Goal: Complete application form

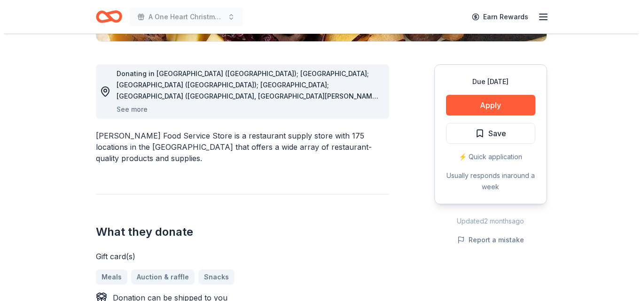
scroll to position [246, 0]
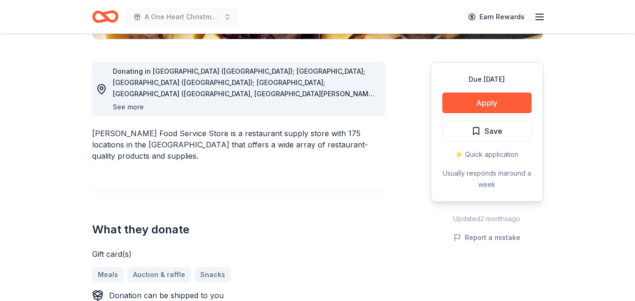
click at [117, 109] on button "See more" at bounding box center [128, 106] width 31 height 11
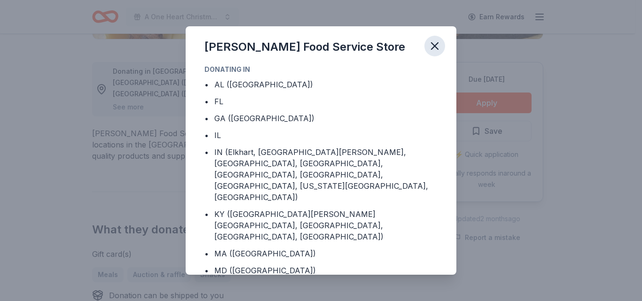
click at [434, 46] on icon "button" at bounding box center [434, 45] width 13 height 13
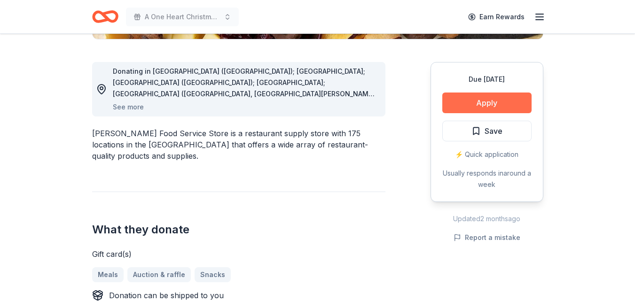
click at [479, 101] on button "Apply" at bounding box center [486, 103] width 89 height 21
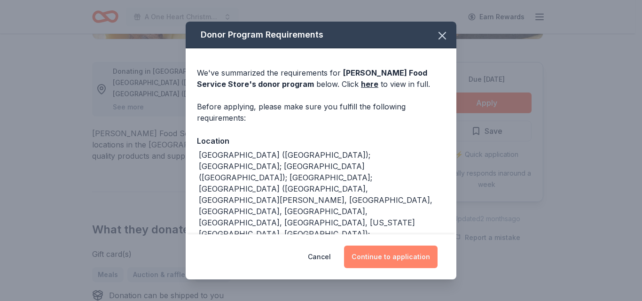
click at [381, 256] on button "Continue to application" at bounding box center [390, 257] width 93 height 23
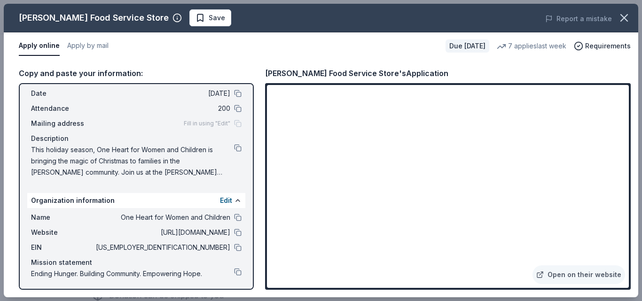
scroll to position [39, 0]
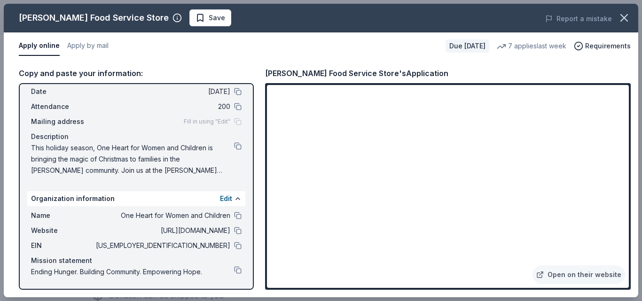
click at [186, 157] on span "This holiday season, One Heart for Women and Children is bringing the magic of …" at bounding box center [132, 159] width 203 height 34
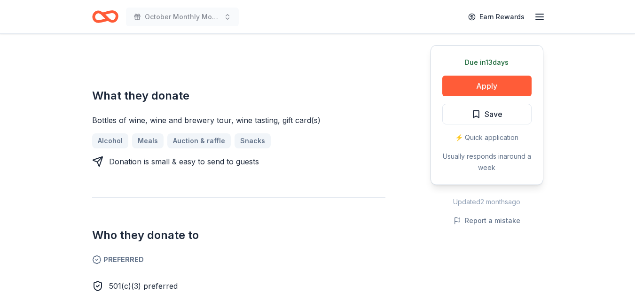
scroll to position [358, 0]
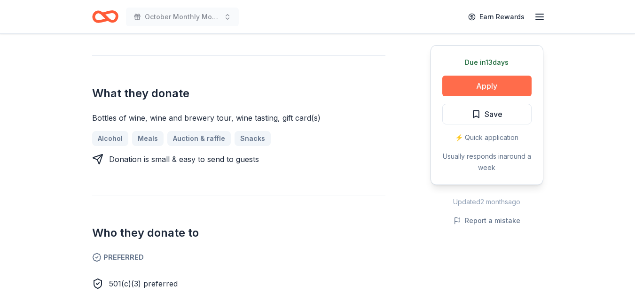
click at [481, 84] on button "Apply" at bounding box center [486, 86] width 89 height 21
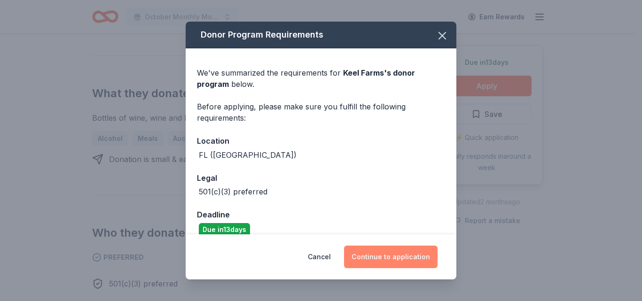
click at [401, 256] on button "Continue to application" at bounding box center [390, 257] width 93 height 23
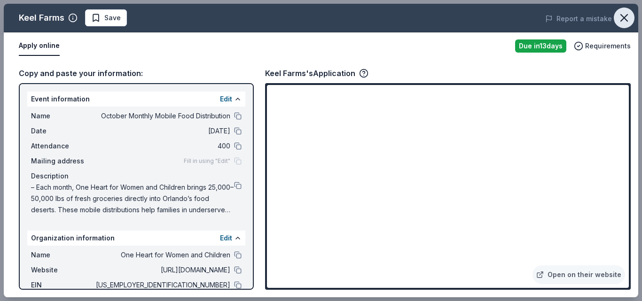
click at [624, 15] on icon "button" at bounding box center [623, 17] width 13 height 13
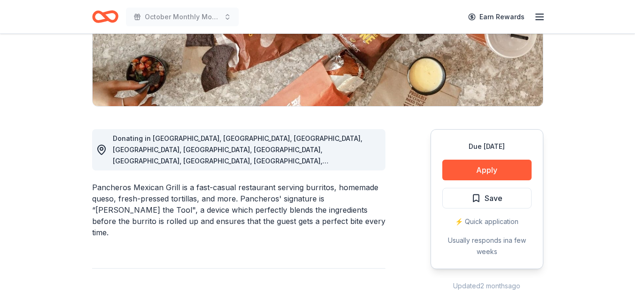
scroll to position [181, 0]
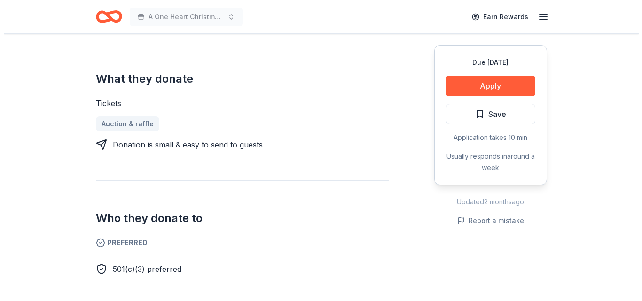
scroll to position [380, 0]
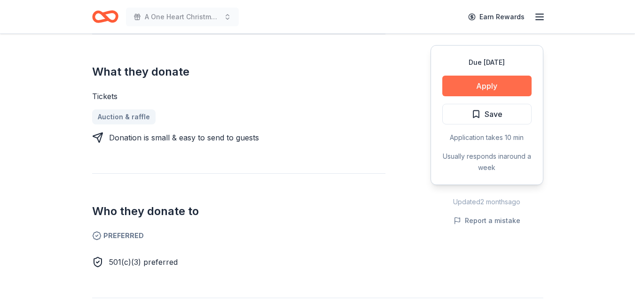
click at [494, 85] on button "Apply" at bounding box center [486, 86] width 89 height 21
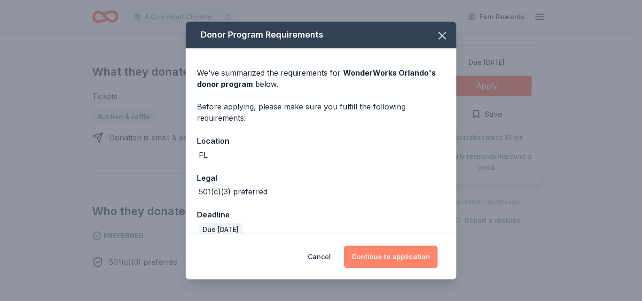
click at [387, 257] on button "Continue to application" at bounding box center [390, 257] width 93 height 23
